Goal: Task Accomplishment & Management: Use online tool/utility

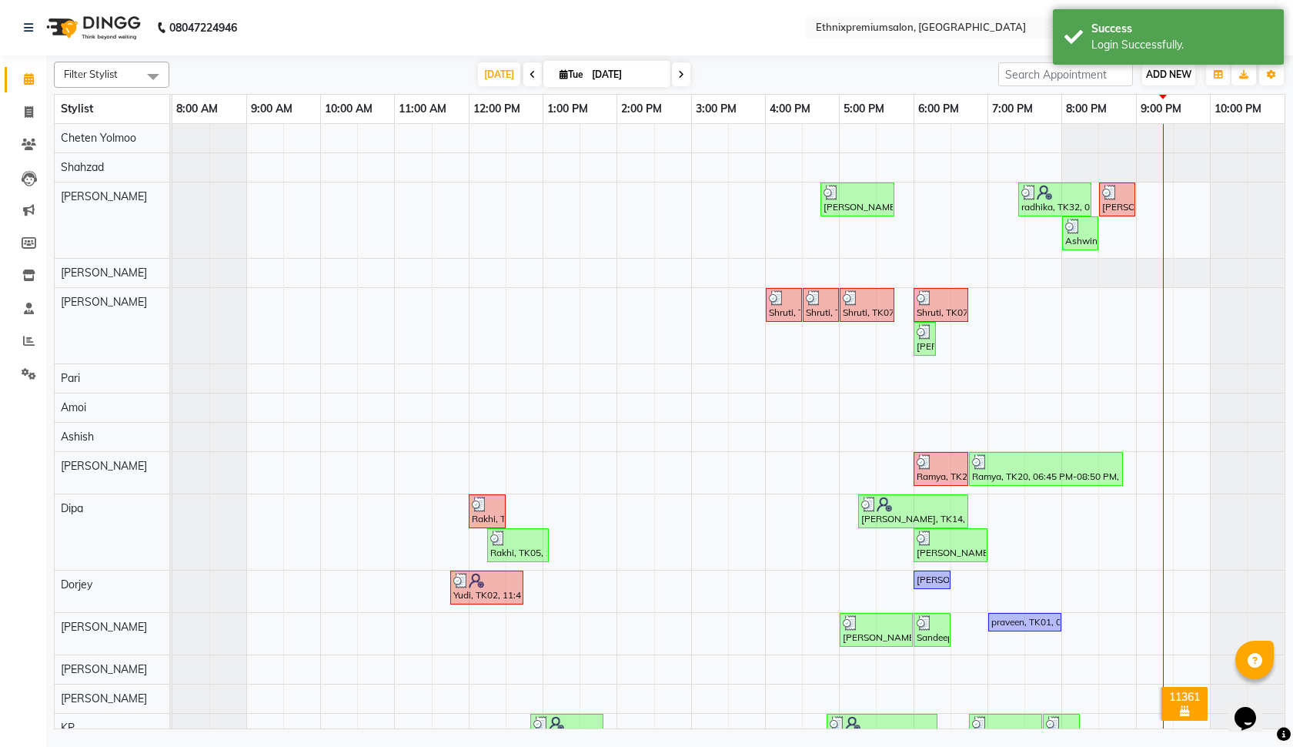
click at [1176, 79] on span "ADD NEW" at bounding box center [1168, 75] width 45 height 12
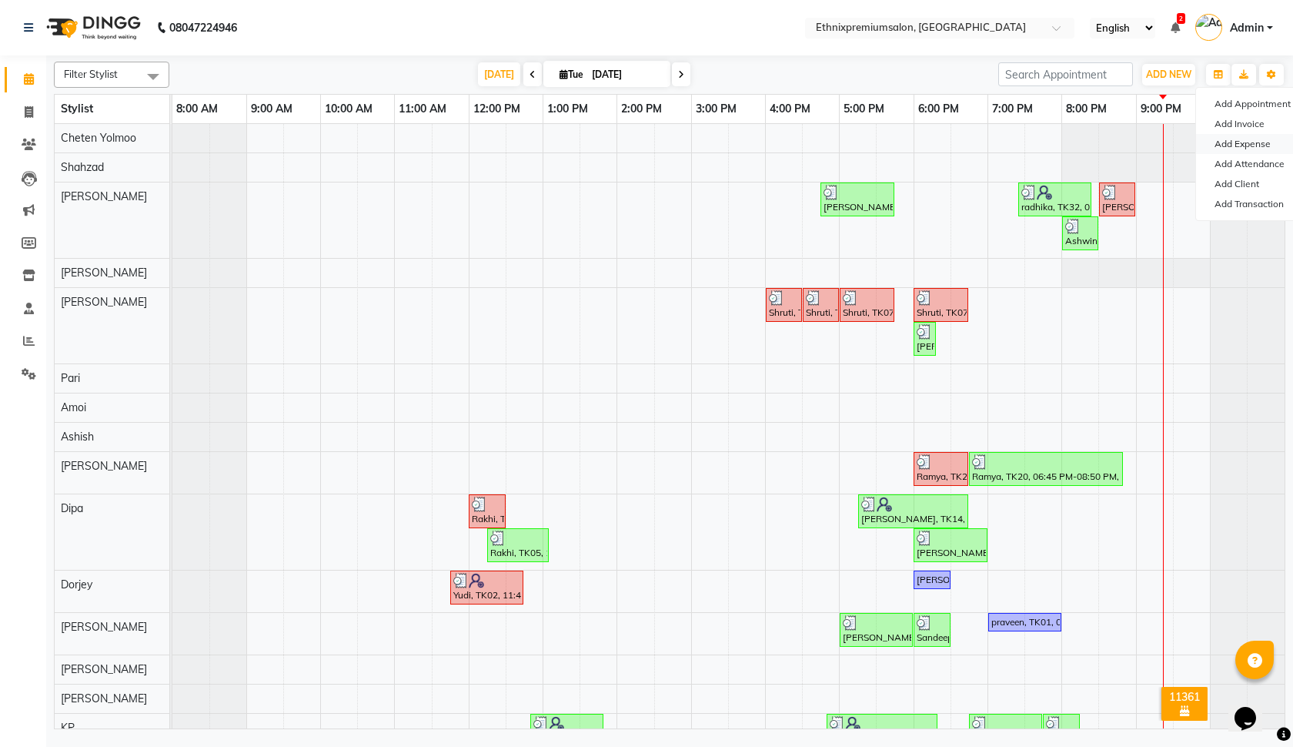
click at [1252, 145] on link "Add Expense" at bounding box center [1257, 144] width 122 height 20
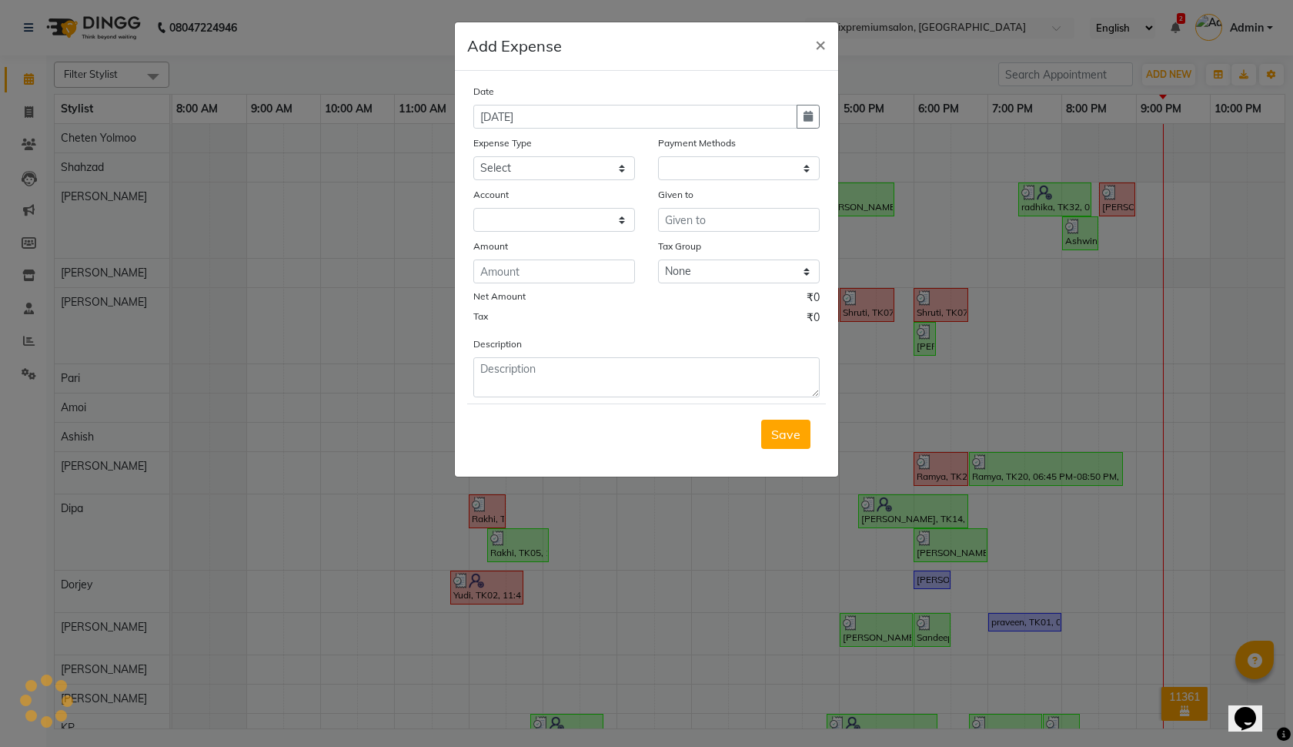
select select "1"
select select "2390"
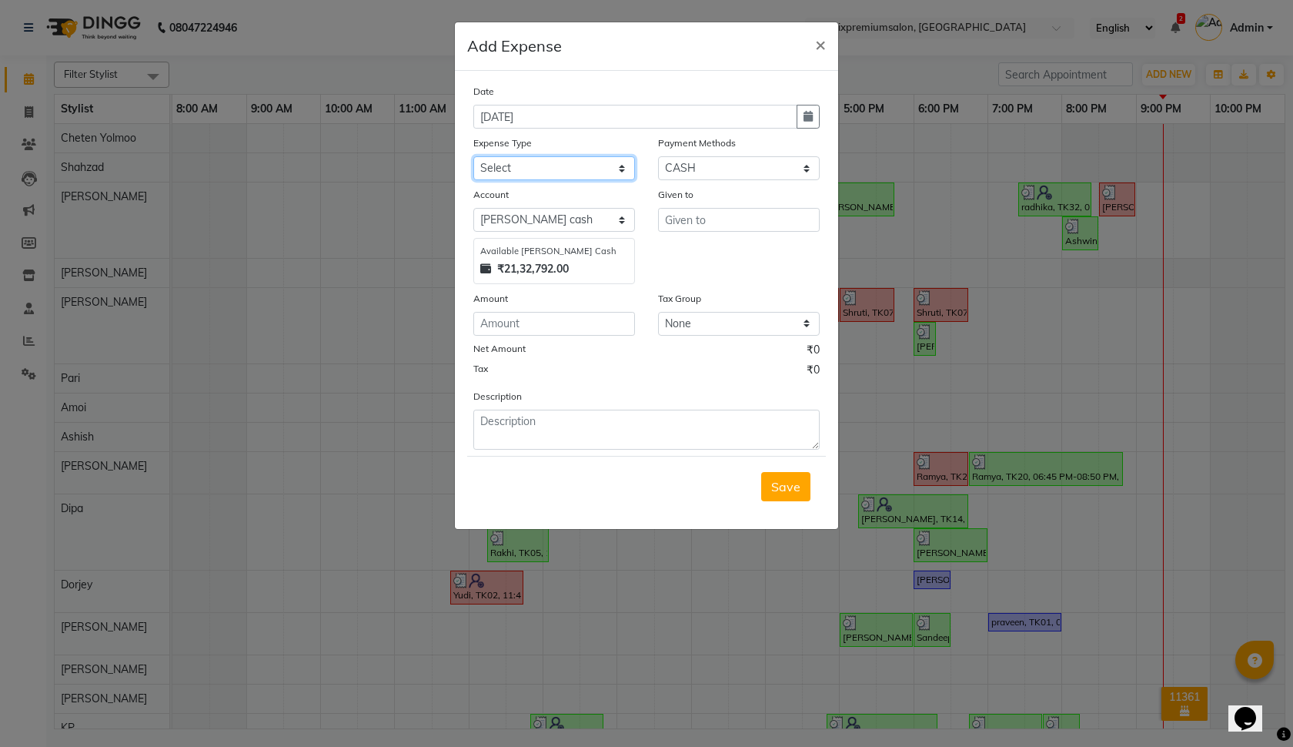
click at [580, 171] on select "Select Advance Salary Client Snacks Equipment Estate food Fuel Govt fee Incenti…" at bounding box center [554, 168] width 162 height 24
select select "3517"
click at [700, 161] on select "Select UPI CARD CASH Master Card Visa Card Prepaid Gift Card ONLINE Voucher Wal…" at bounding box center [739, 168] width 162 height 24
click at [734, 219] on input "text" at bounding box center [739, 220] width 162 height 24
click at [726, 318] on select "None GST" at bounding box center [739, 324] width 162 height 24
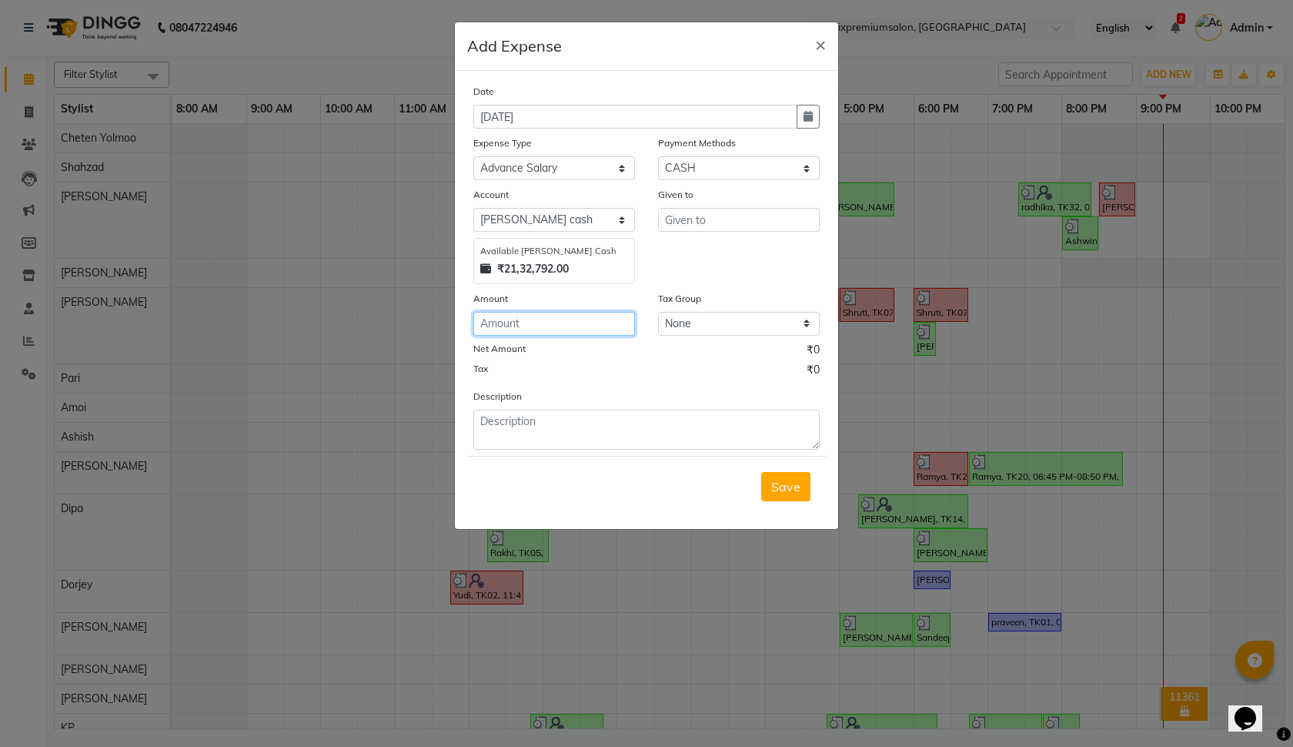
click at [538, 331] on input "number" at bounding box center [554, 324] width 162 height 24
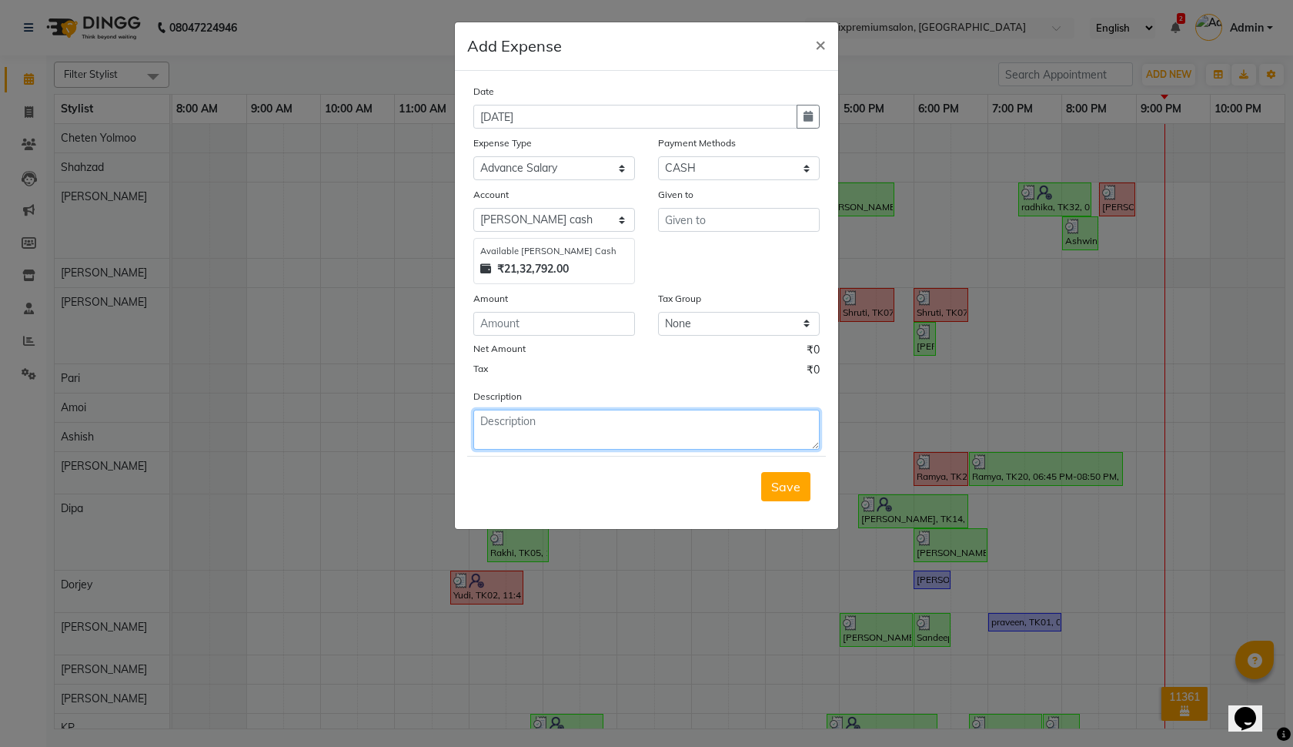
click at [534, 436] on textarea at bounding box center [646, 430] width 346 height 40
click at [584, 263] on div "₹21,32,792.00" at bounding box center [554, 269] width 148 height 16
click at [820, 42] on span "×" at bounding box center [820, 43] width 11 height 23
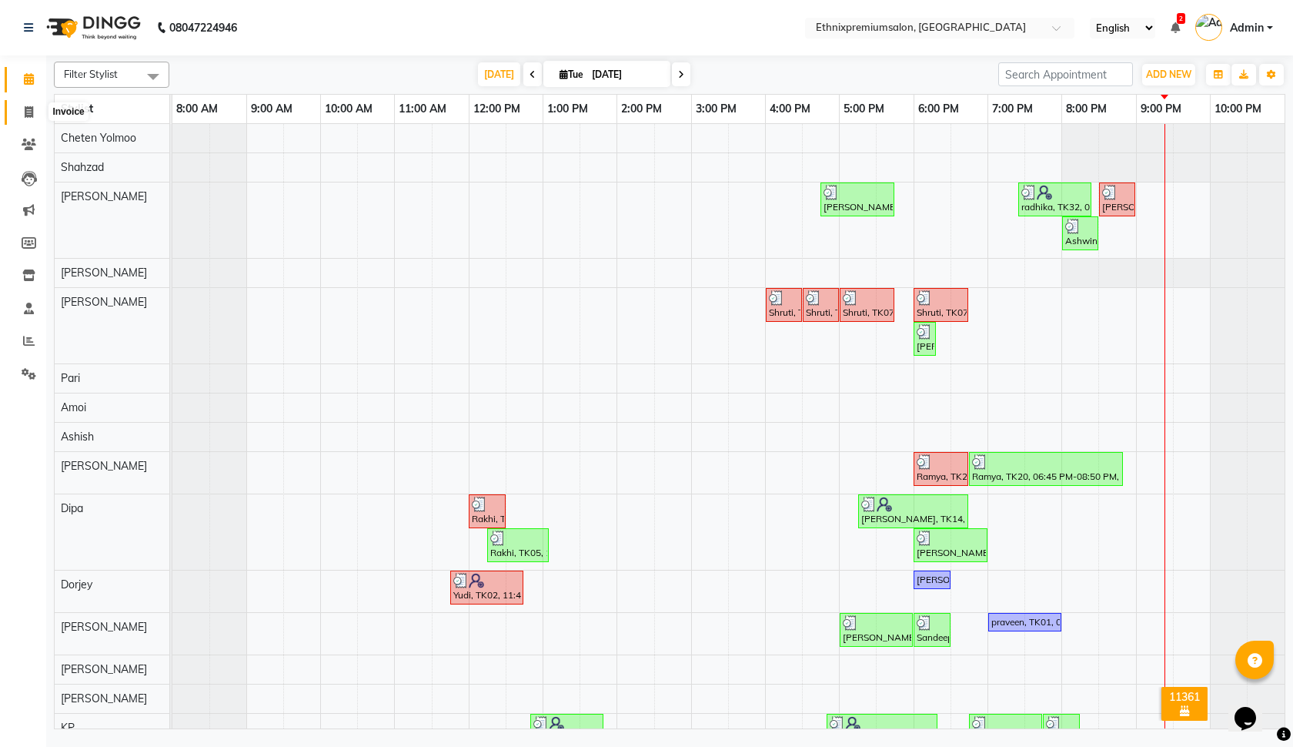
click at [28, 113] on icon at bounding box center [29, 112] width 8 height 12
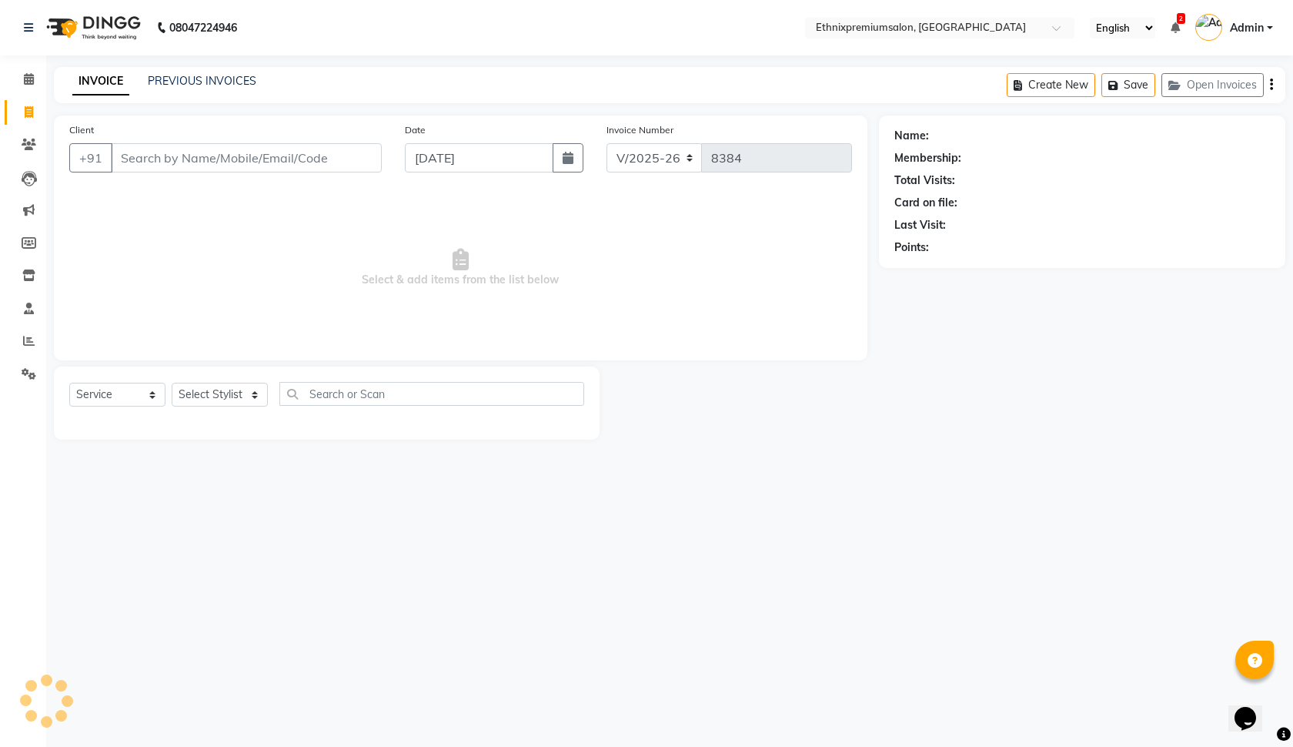
click at [28, 113] on icon at bounding box center [29, 112] width 8 height 12
select select "3625"
select select "service"
click at [203, 79] on link "PREVIOUS INVOICES" at bounding box center [202, 81] width 109 height 14
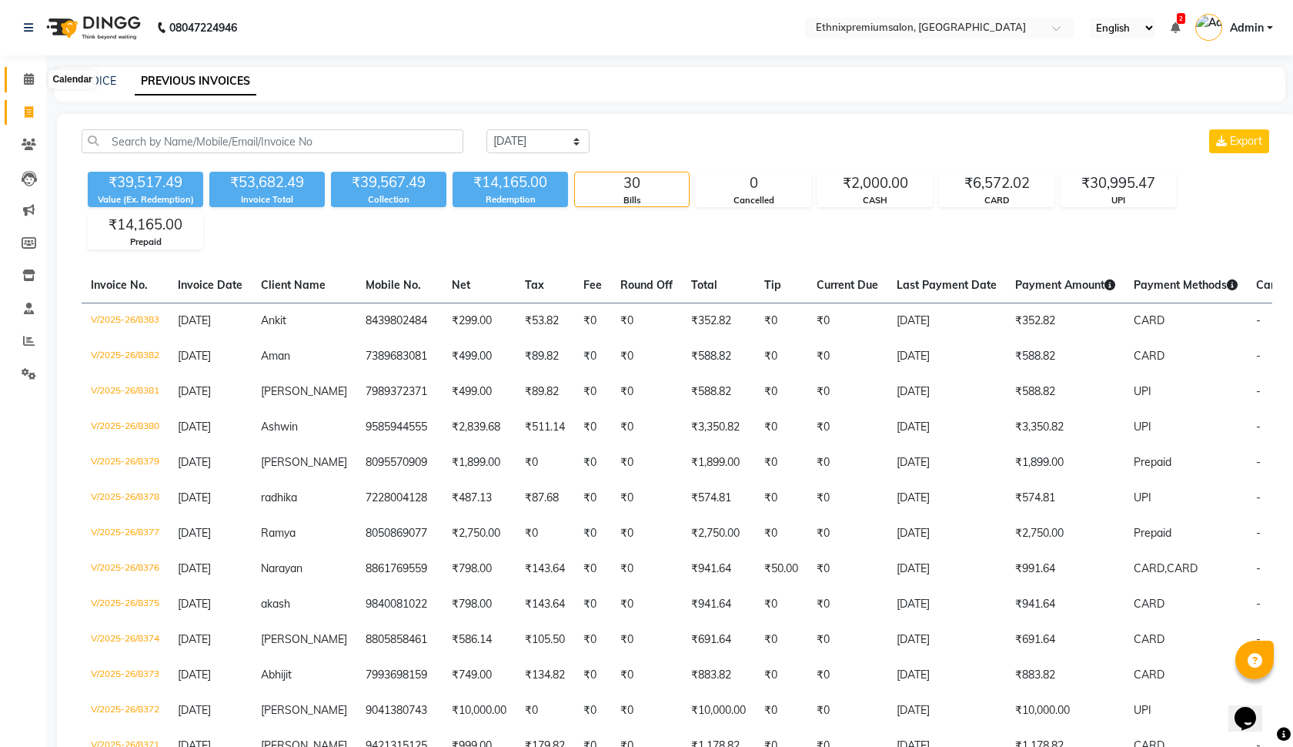
click at [24, 83] on icon at bounding box center [29, 79] width 10 height 12
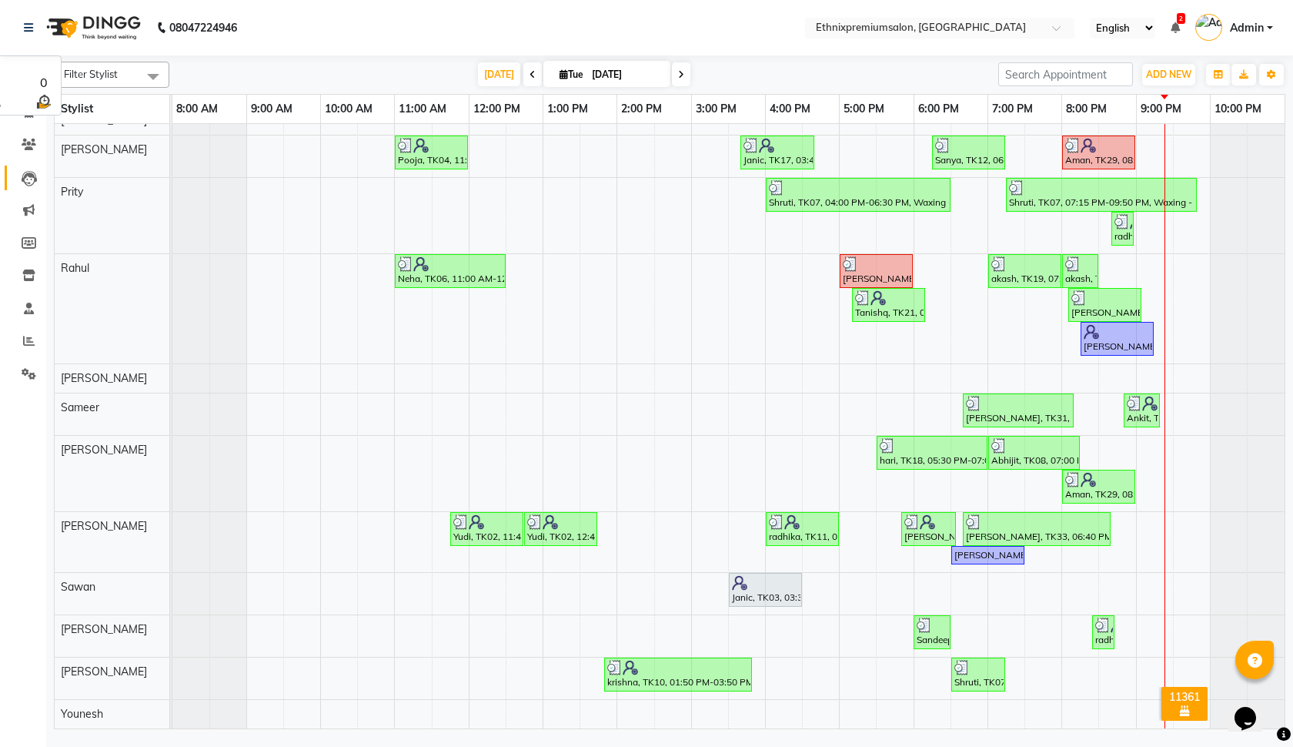
scroll to position [684, 0]
